Goal: Task Accomplishment & Management: Use online tool/utility

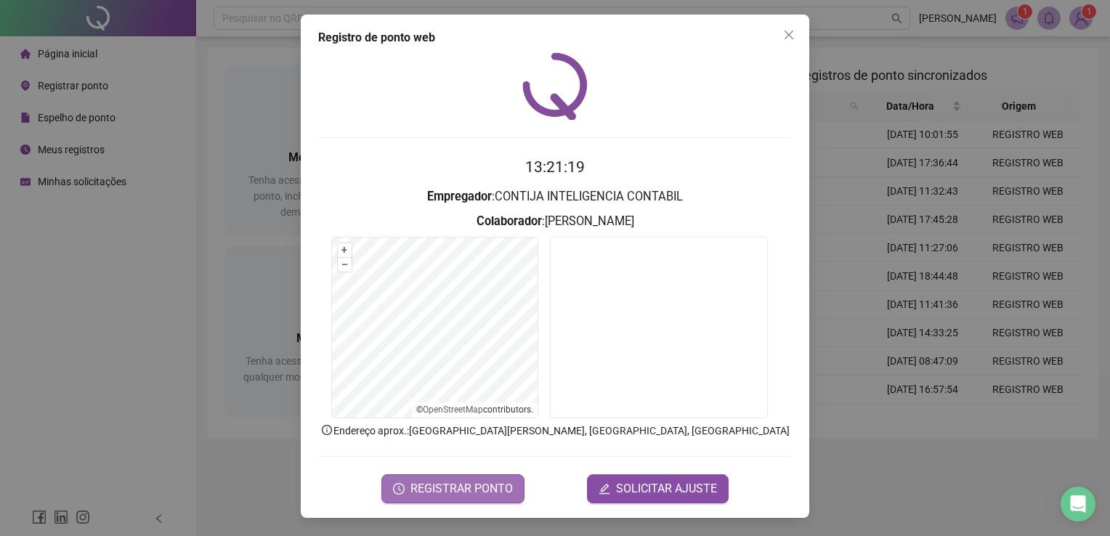
click at [470, 481] on span "REGISTRAR PONTO" at bounding box center [462, 488] width 102 height 17
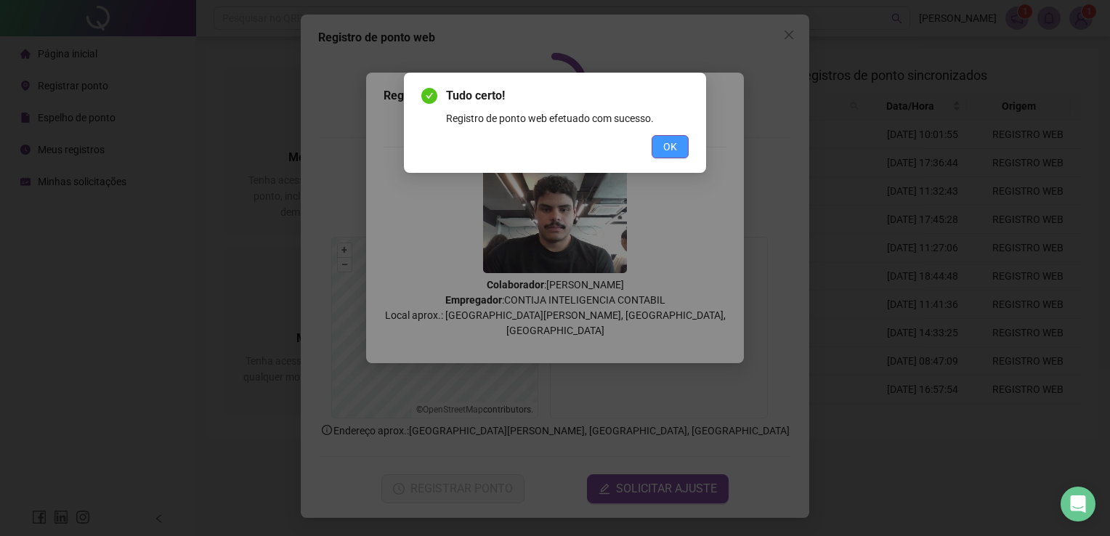
click at [663, 144] on span "OK" at bounding box center [670, 147] width 14 height 16
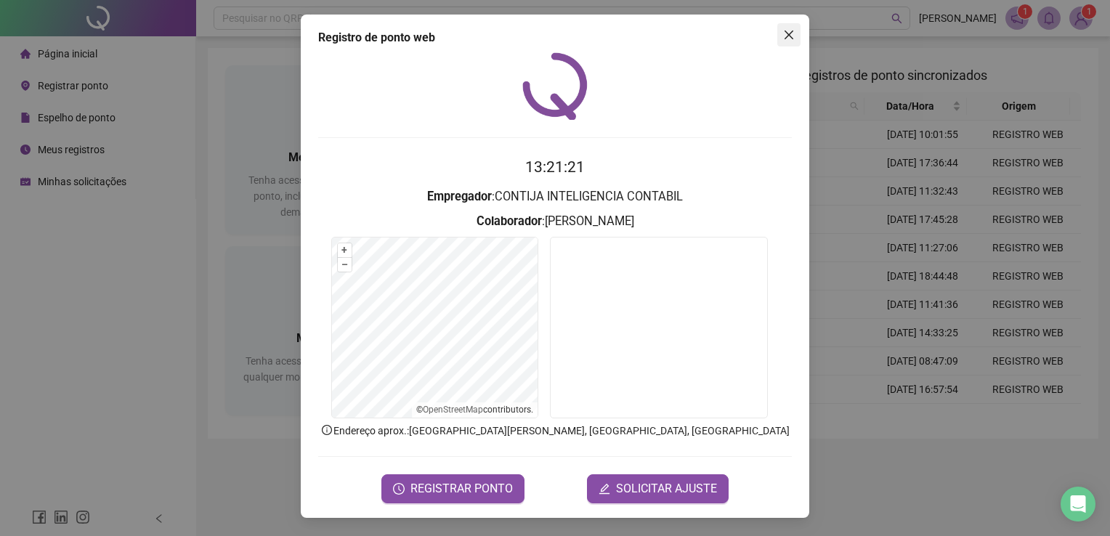
click at [792, 40] on icon "close" at bounding box center [789, 35] width 12 height 12
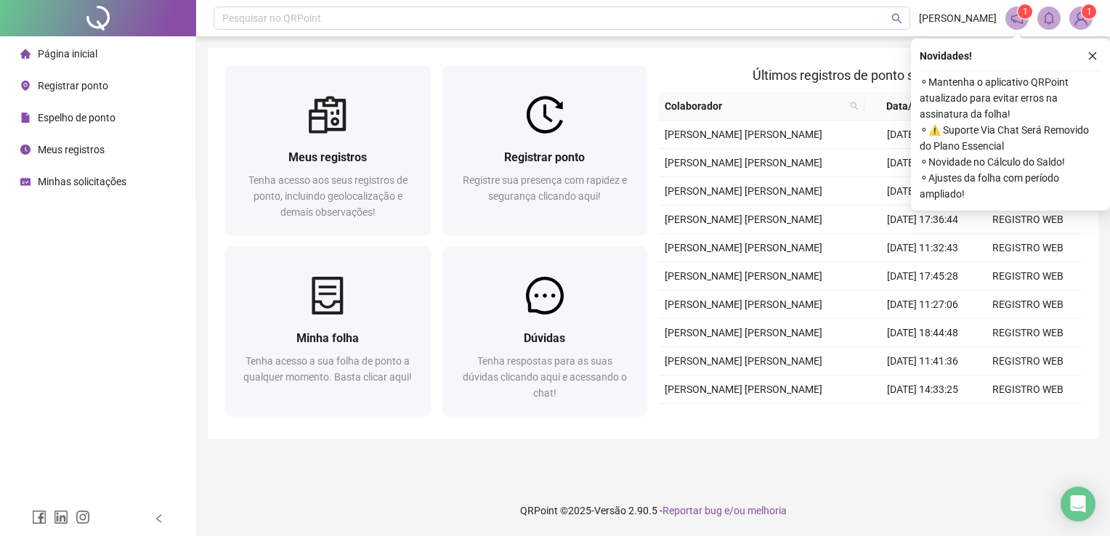
click at [1096, 62] on button "button" at bounding box center [1092, 55] width 17 height 17
